Goal: Task Accomplishment & Management: Use online tool/utility

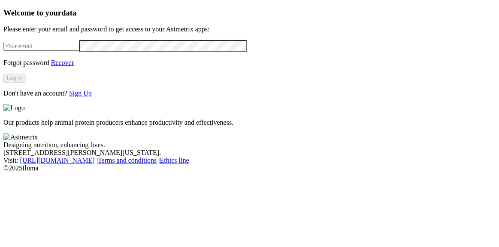
type input "[PERSON_NAME][EMAIL_ADDRESS][PERSON_NAME][DOMAIN_NAME]"
click at [26, 82] on button "Log In" at bounding box center [14, 77] width 23 height 9
